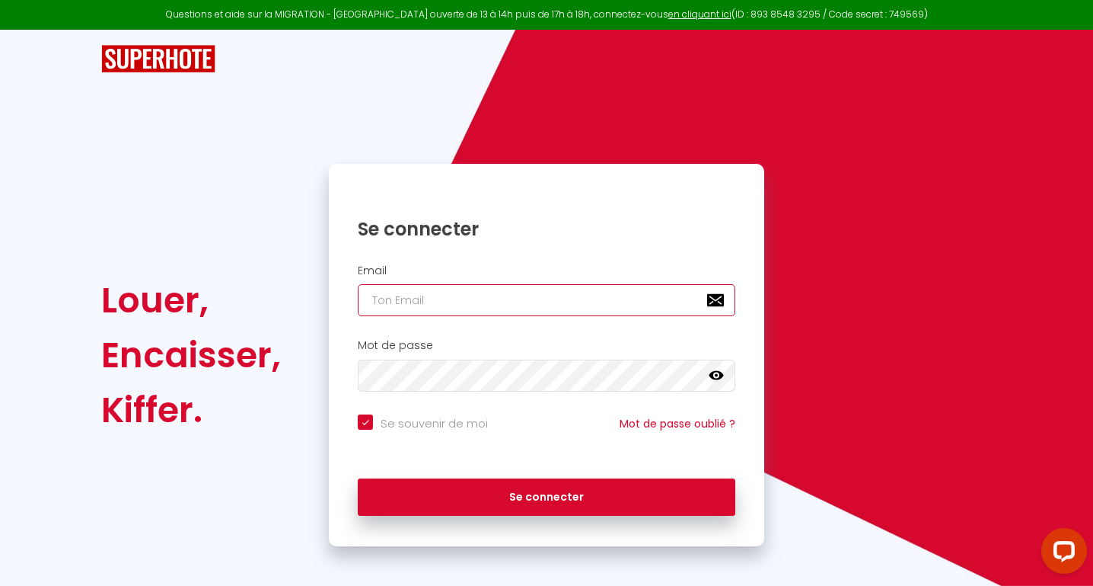
type input "[EMAIL_ADDRESS][DOMAIN_NAME]"
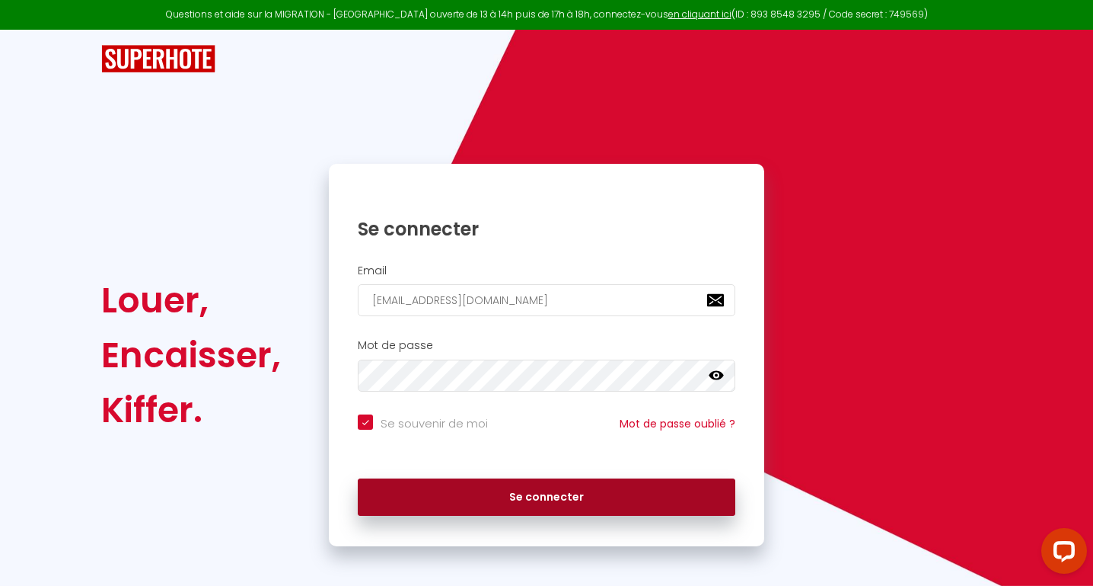
click at [541, 486] on button "Se connecter" at bounding box center [547, 497] width 378 height 38
checkbox input "true"
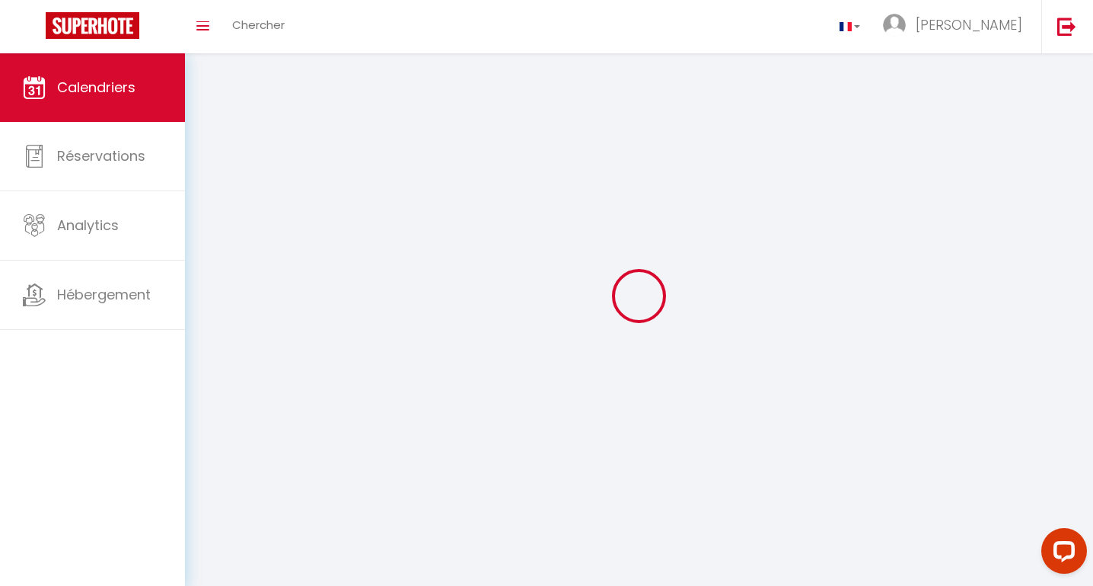
select select
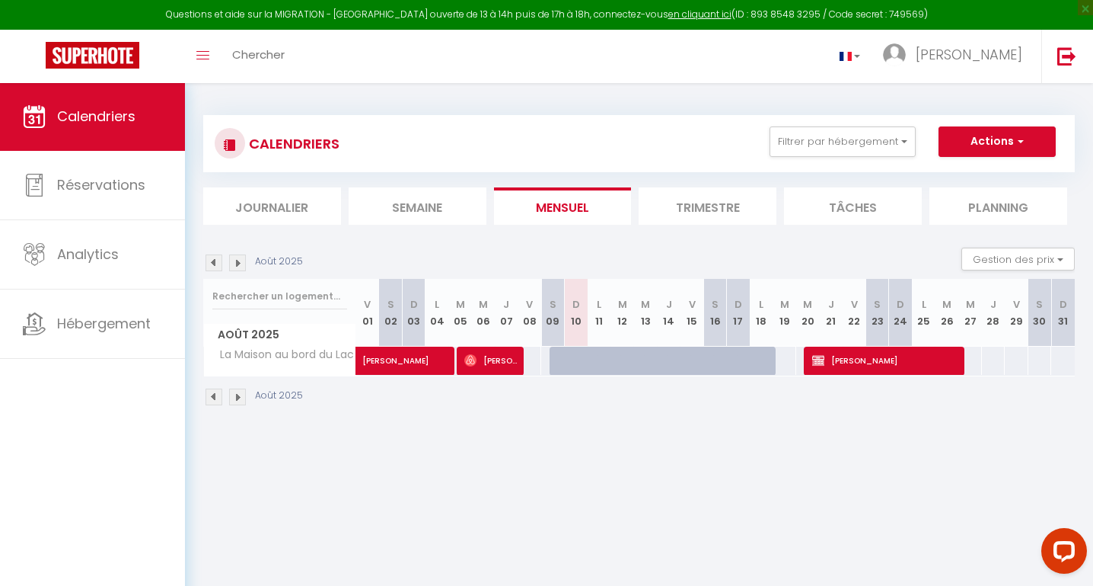
select select
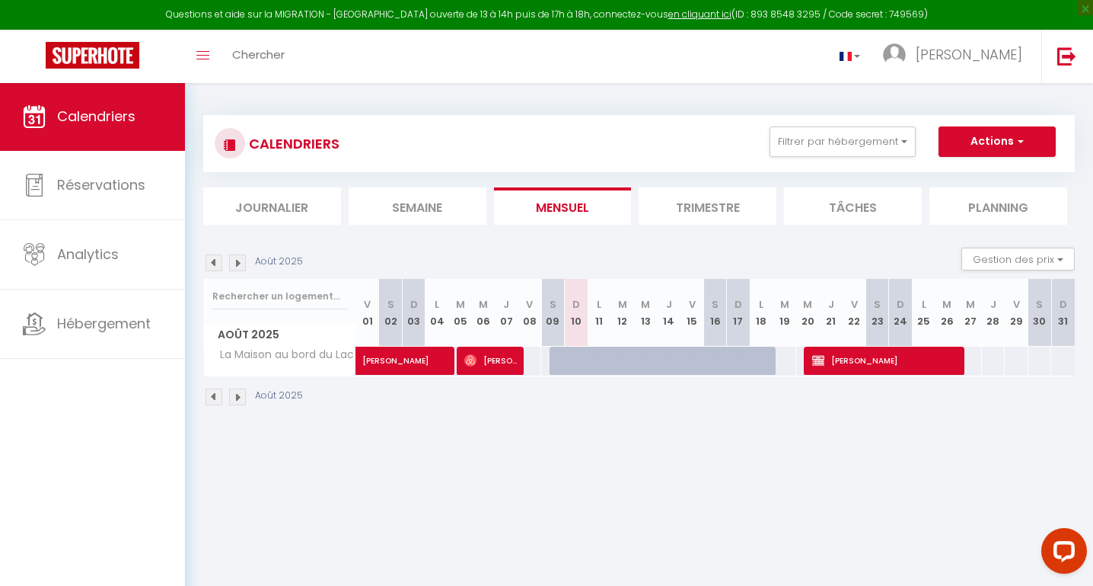
select select
click at [876, 357] on span "[PERSON_NAME]" at bounding box center [884, 360] width 145 height 29
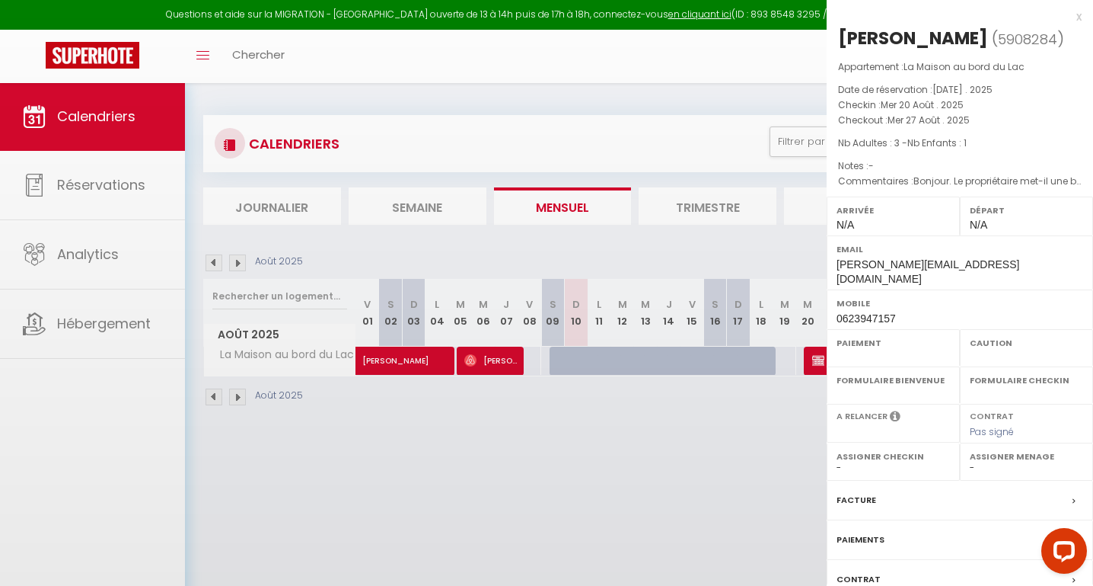
select select "OK"
select select "KO"
select select "0"
select select "1"
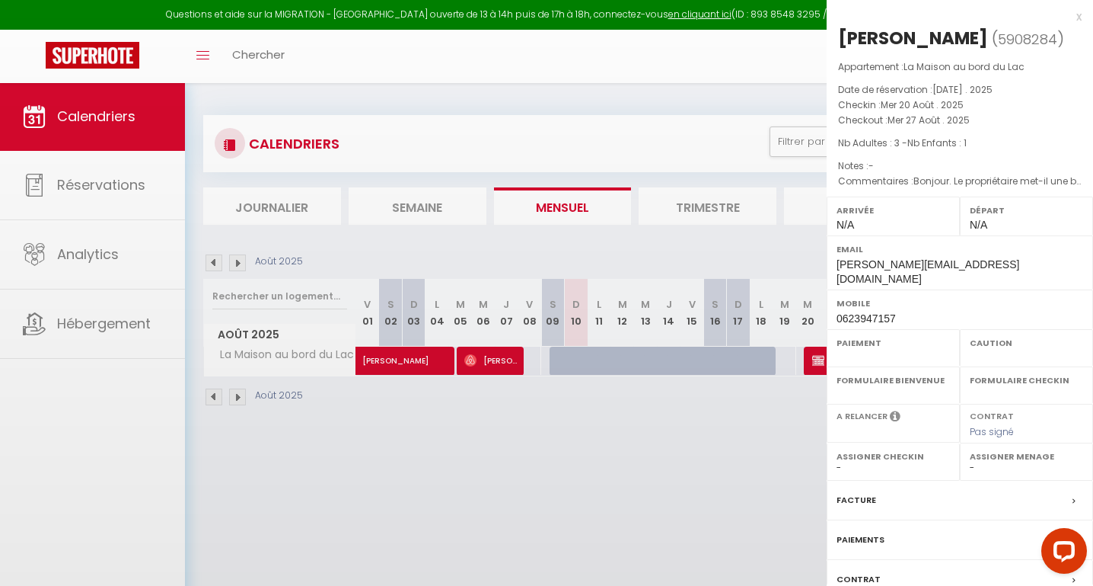
select select
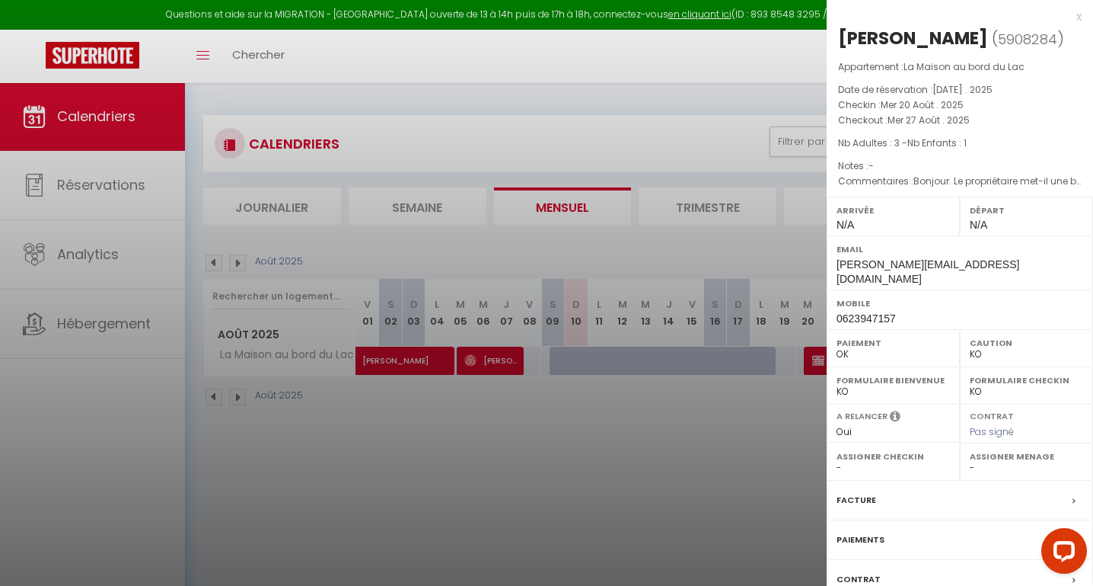
click at [1082, 16] on div "x [PERSON_NAME] ( 5908284 ) Appartement : La Maison au bord du Lac Date de rése…" at bounding box center [960, 323] width 267 height 646
click at [1082, 18] on div "x [PERSON_NAME] ( 5908284 ) Appartement : La Maison au bord du Lac Date de rése…" at bounding box center [960, 323] width 267 height 646
click at [1080, 13] on div "x" at bounding box center [954, 17] width 255 height 18
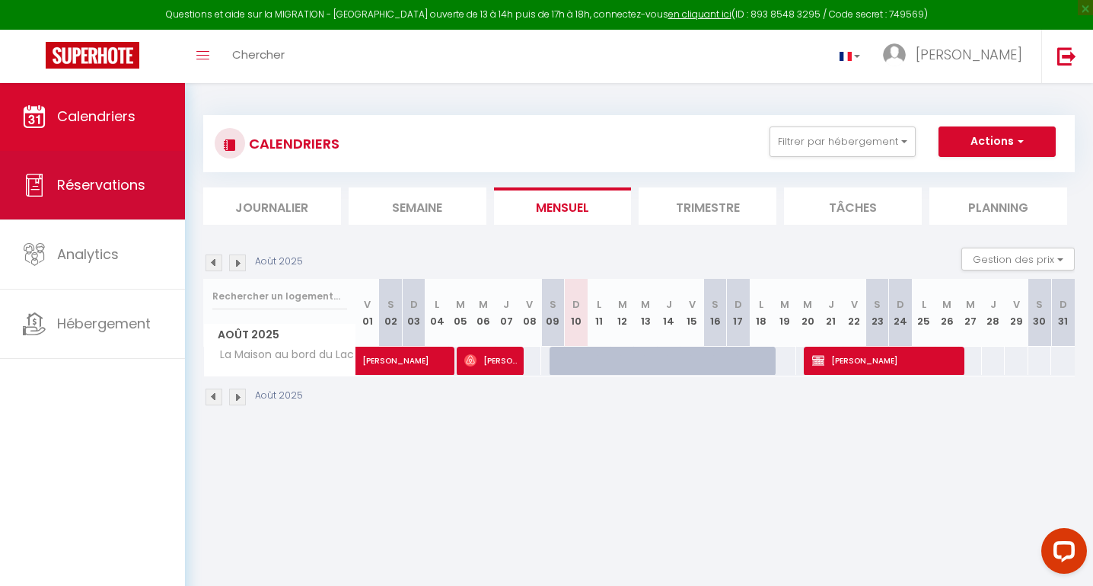
click at [110, 184] on span "Réservations" at bounding box center [101, 184] width 88 height 19
select select "not_cancelled"
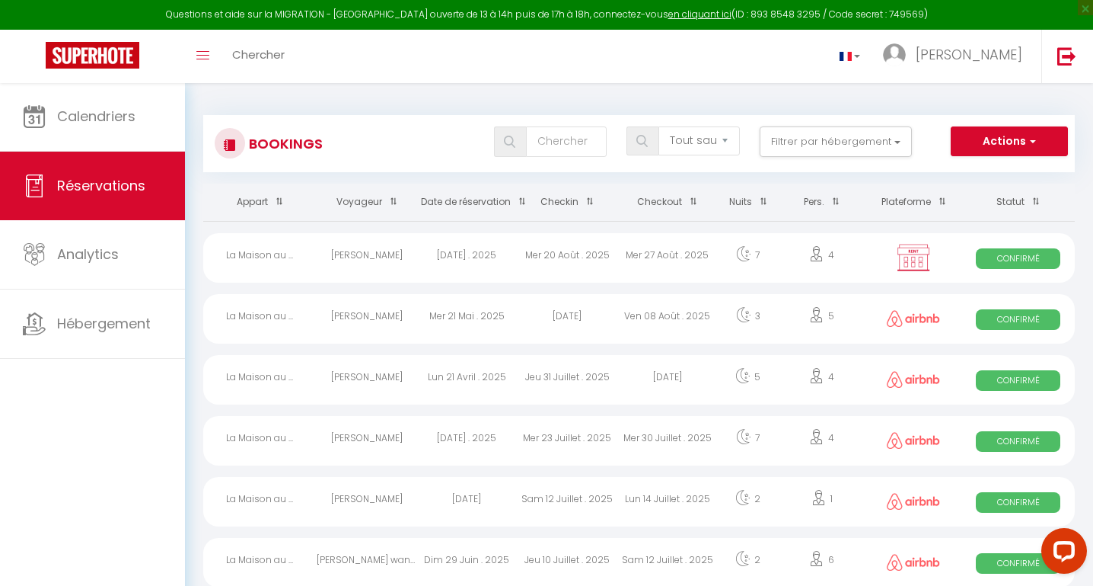
click at [919, 200] on th "Plateforme" at bounding box center [914, 202] width 96 height 37
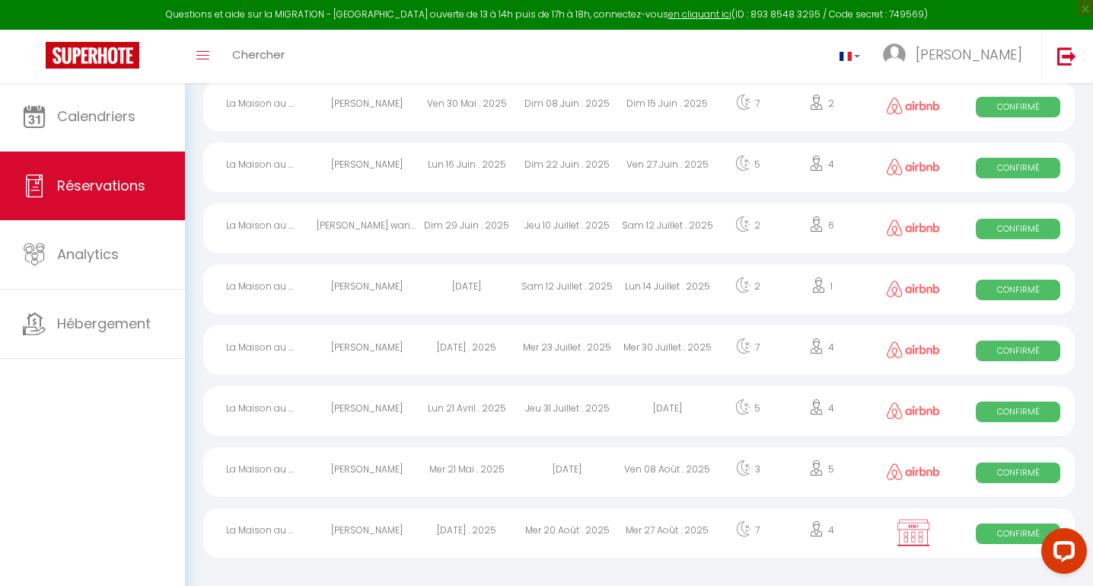
scroll to position [334, 0]
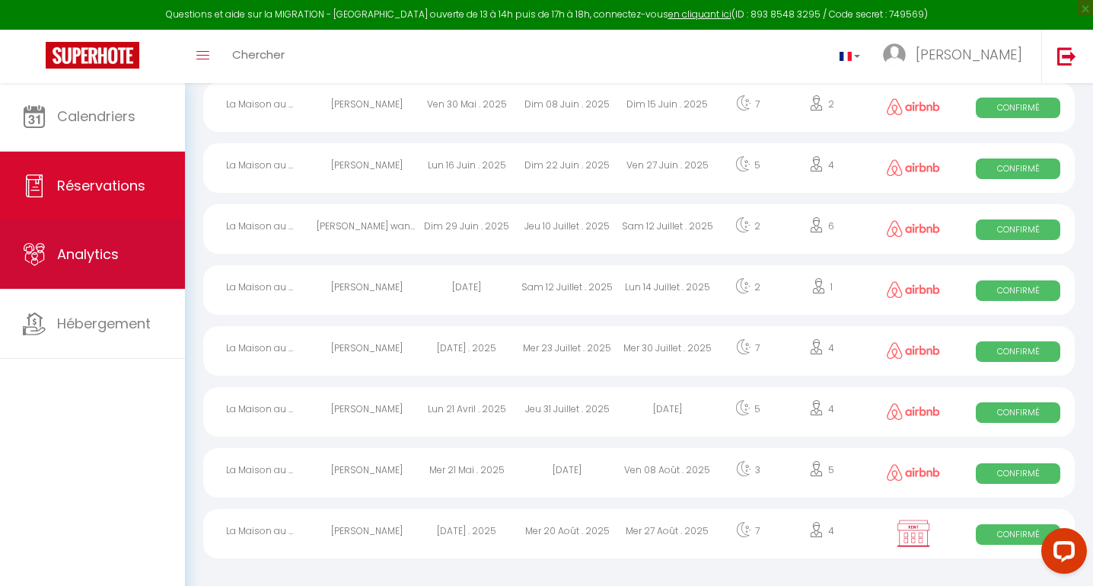
click at [105, 251] on span "Analytics" at bounding box center [88, 253] width 62 height 19
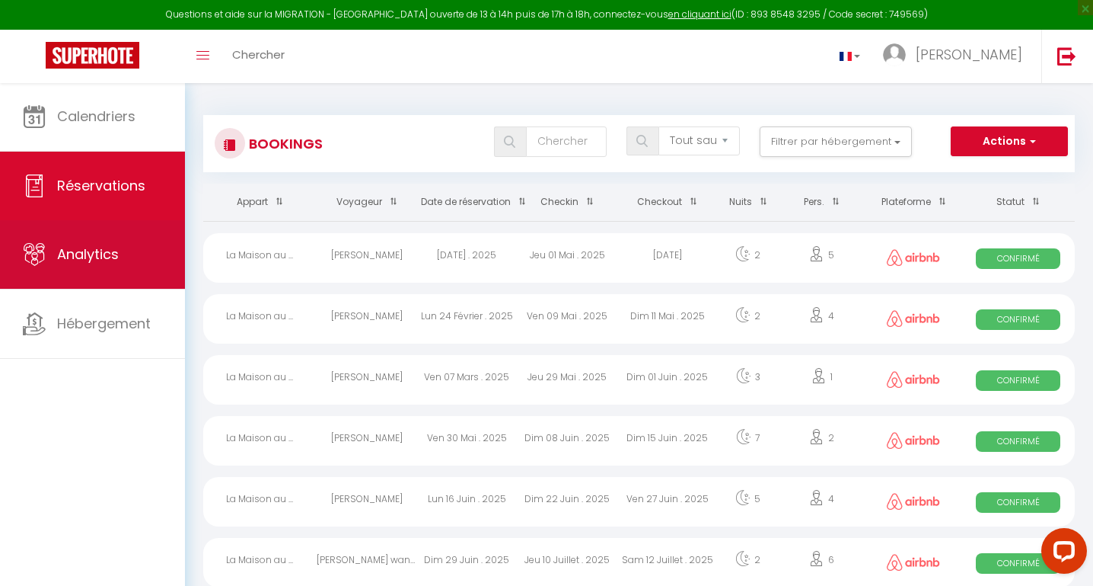
select select "2025"
select select "8"
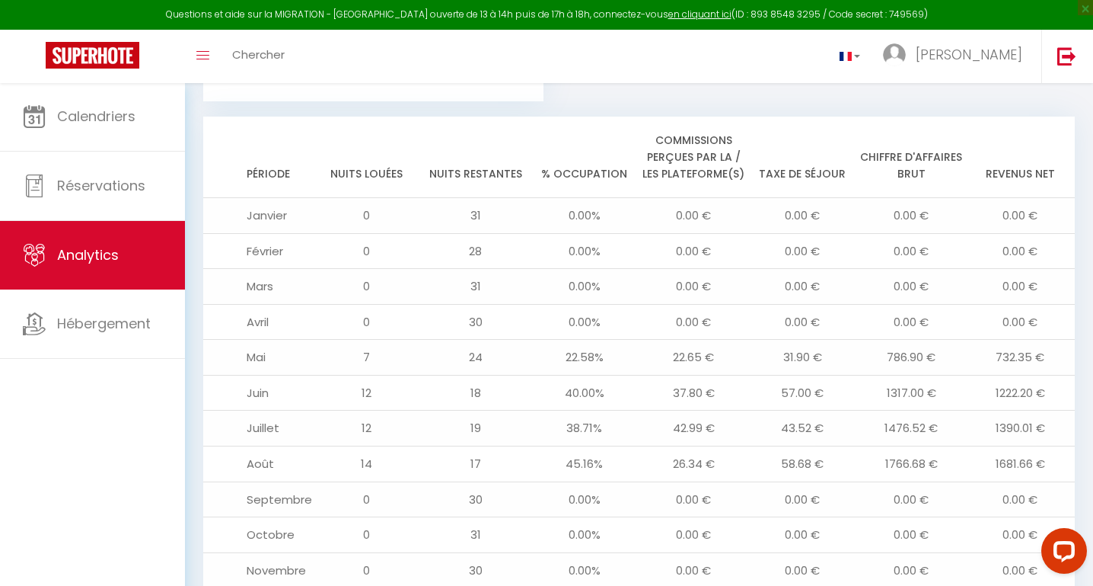
scroll to position [1587, 0]
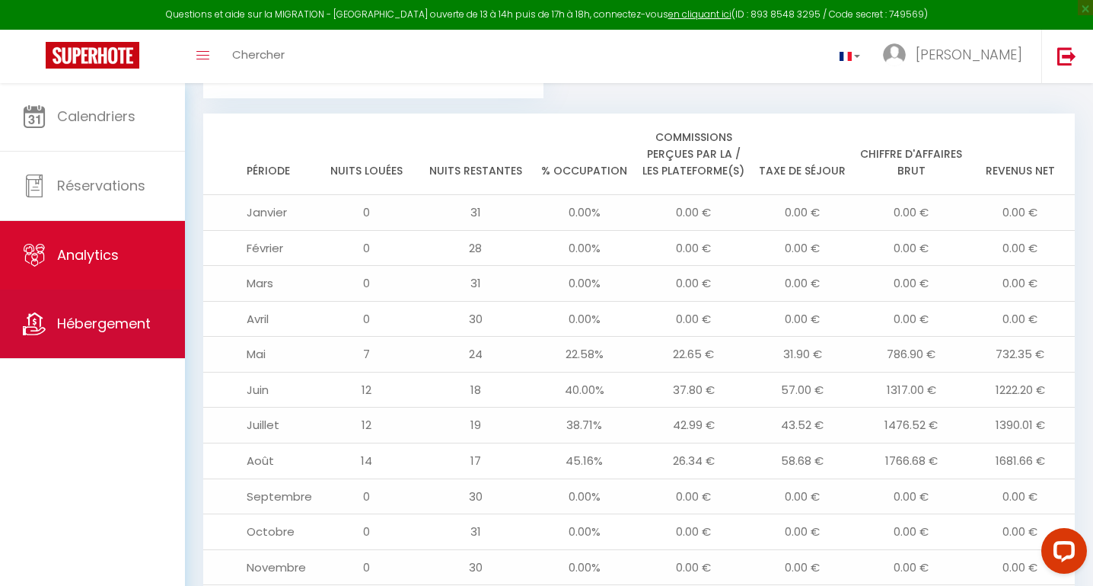
click at [94, 324] on span "Hébergement" at bounding box center [104, 323] width 94 height 19
